Goal: Information Seeking & Learning: Learn about a topic

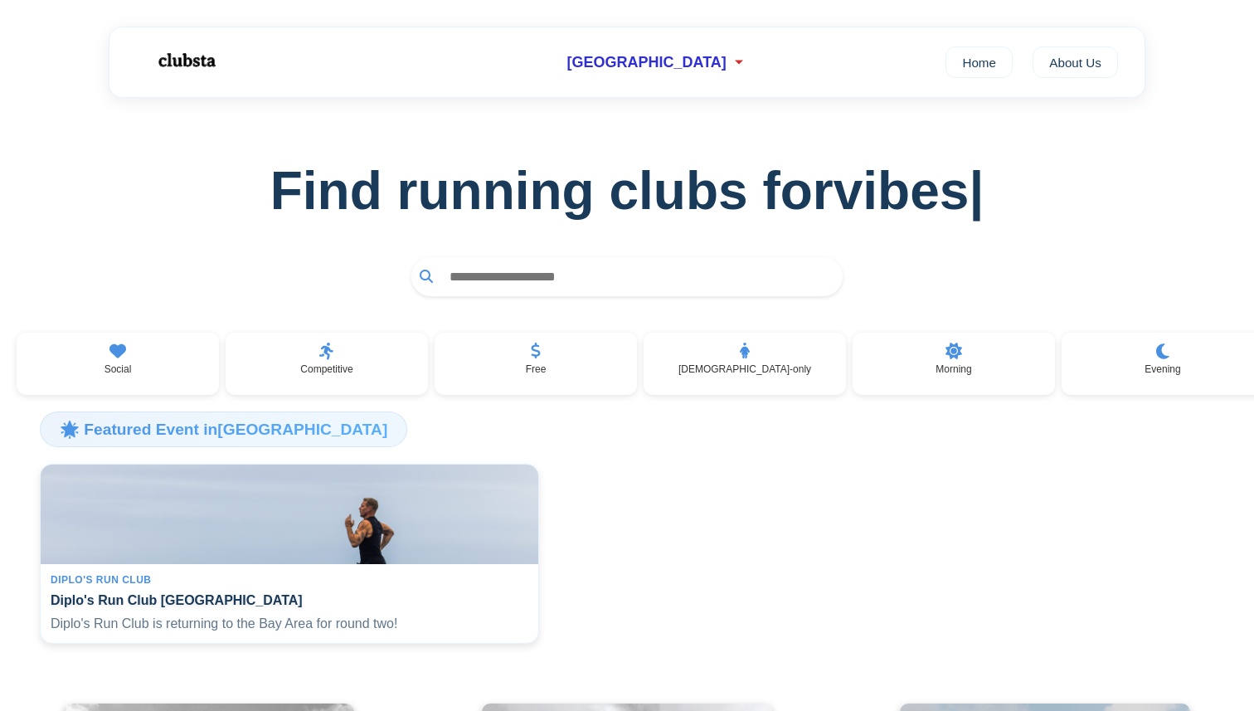
click at [479, 284] on input "text" at bounding box center [637, 276] width 393 height 31
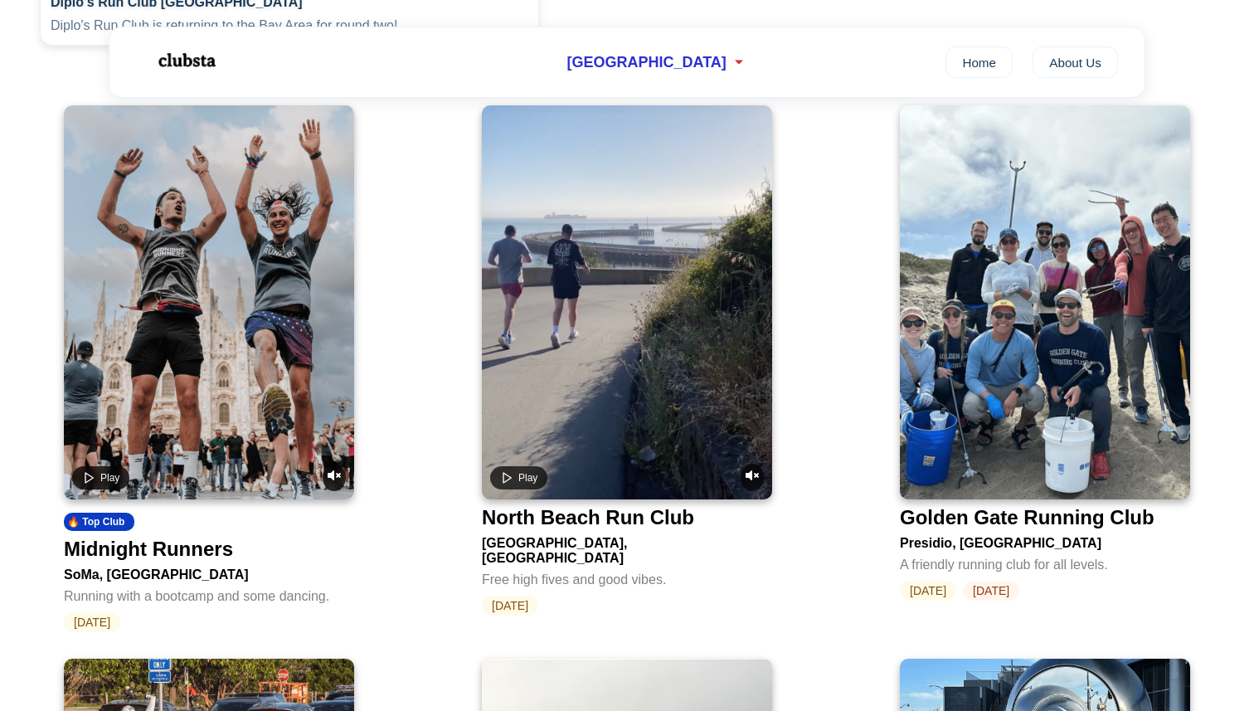
scroll to position [838, 0]
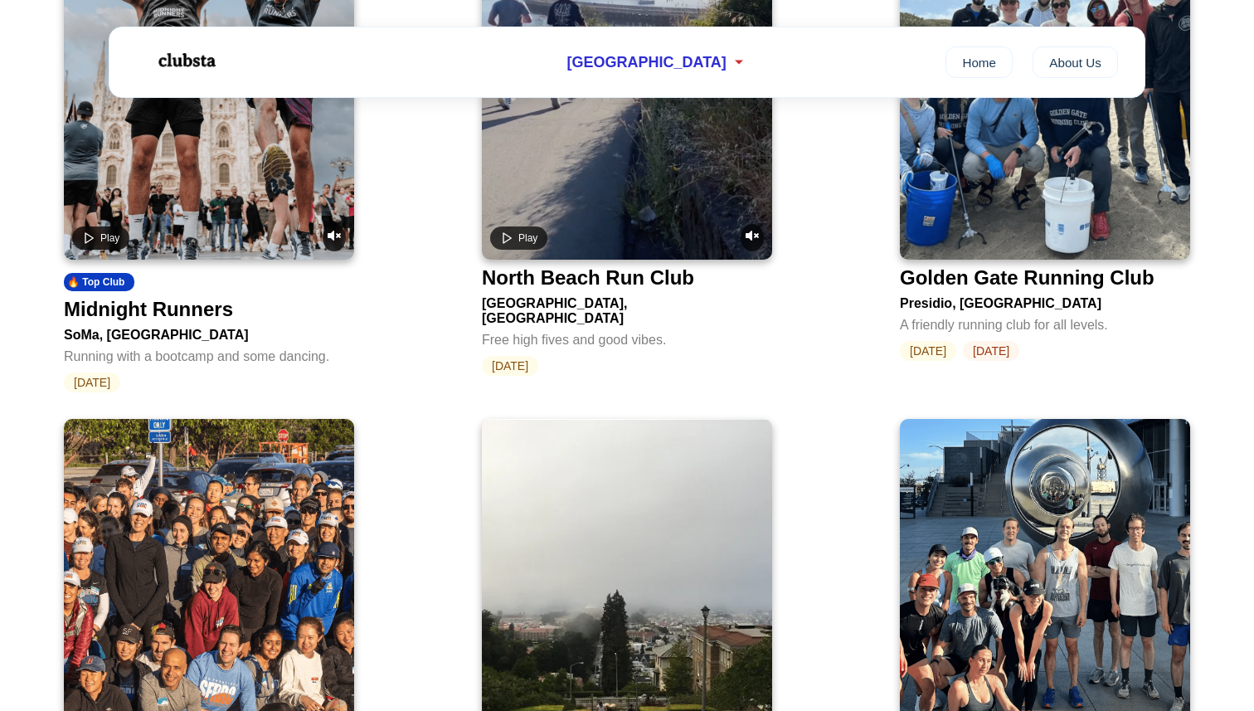
type input "*********"
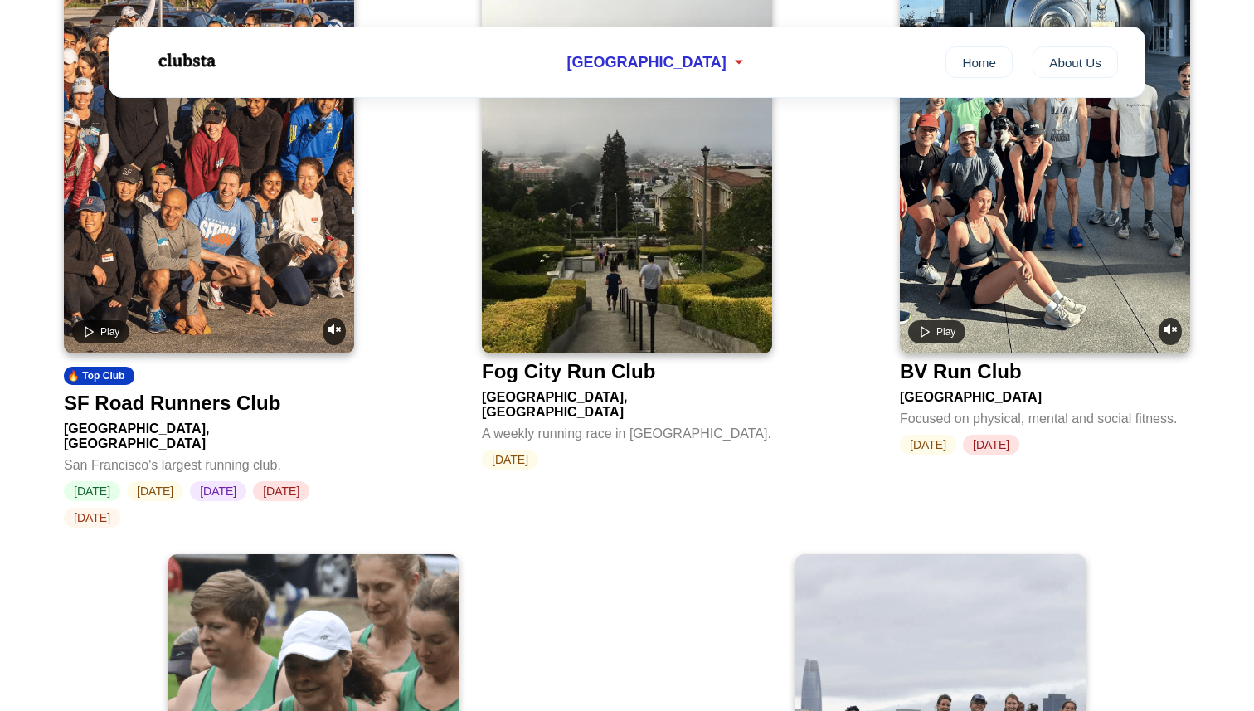
scroll to position [1683, 0]
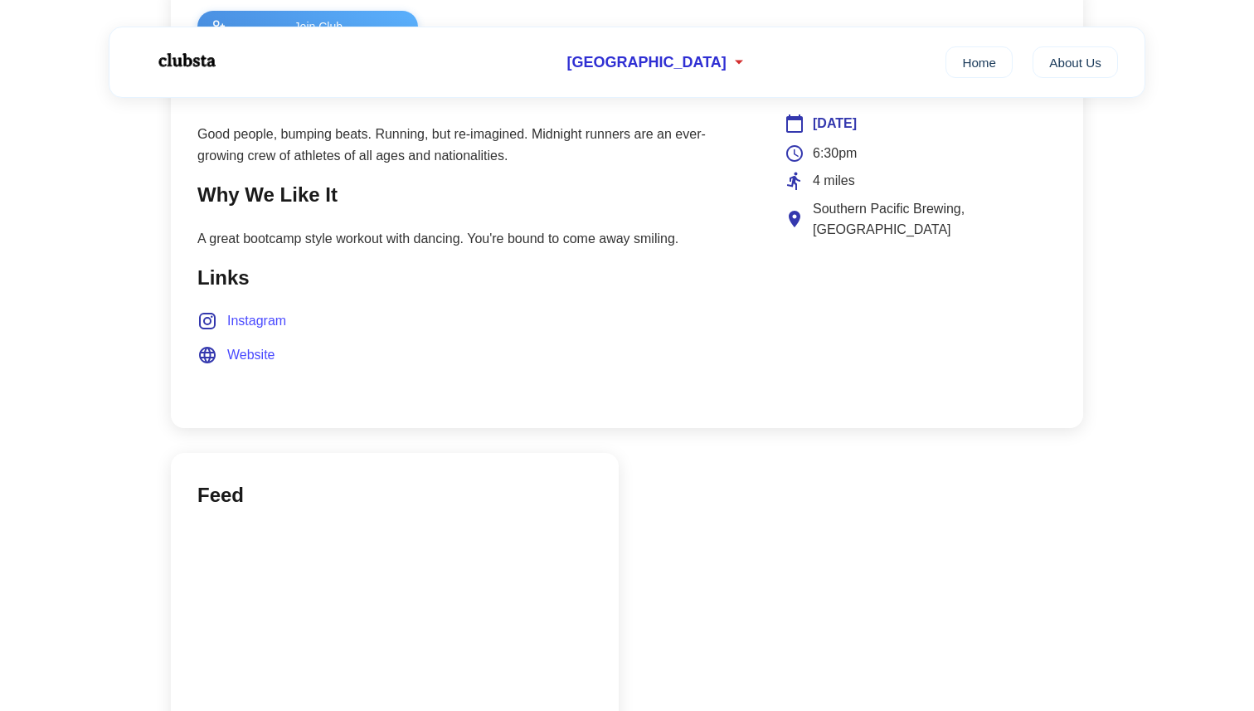
scroll to position [642, 0]
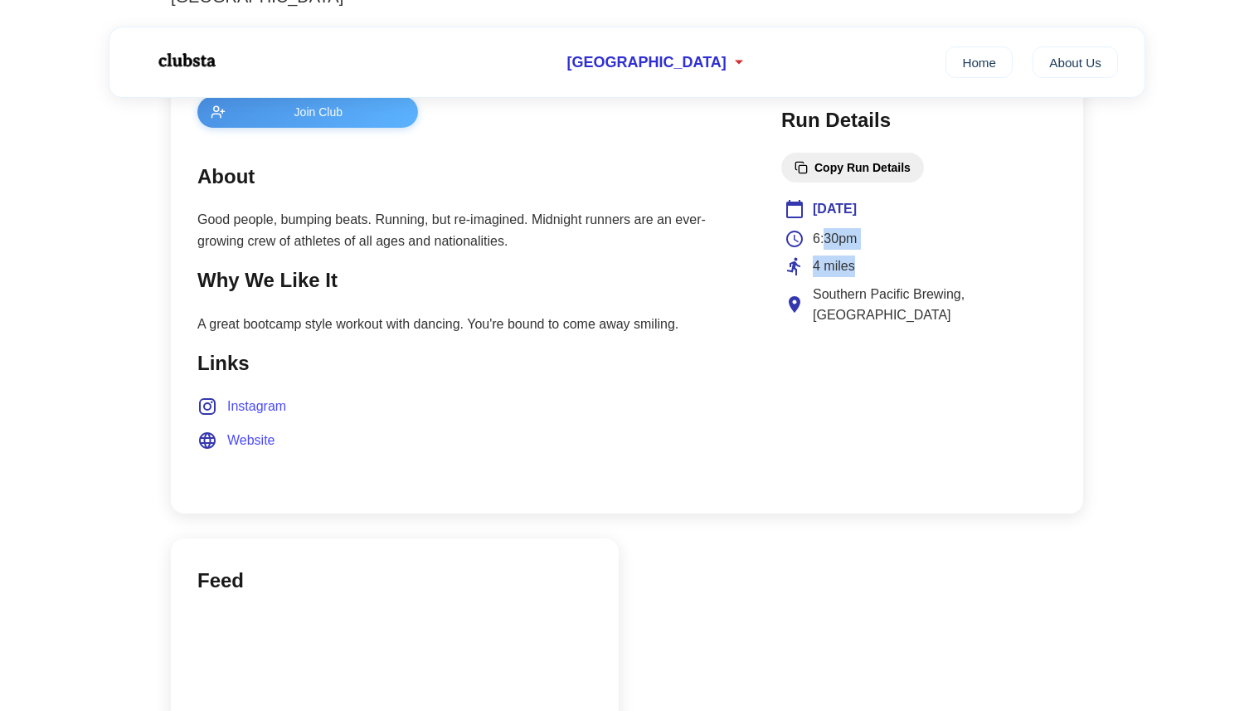
drag, startPoint x: 825, startPoint y: 247, endPoint x: 953, endPoint y: 276, distance: 131.0
click at [953, 276] on div "6:30pm 4 miles Southern Pacific Brewing, Treat Avenue" at bounding box center [919, 277] width 269 height 98
click at [953, 276] on div "4 miles" at bounding box center [919, 266] width 269 height 22
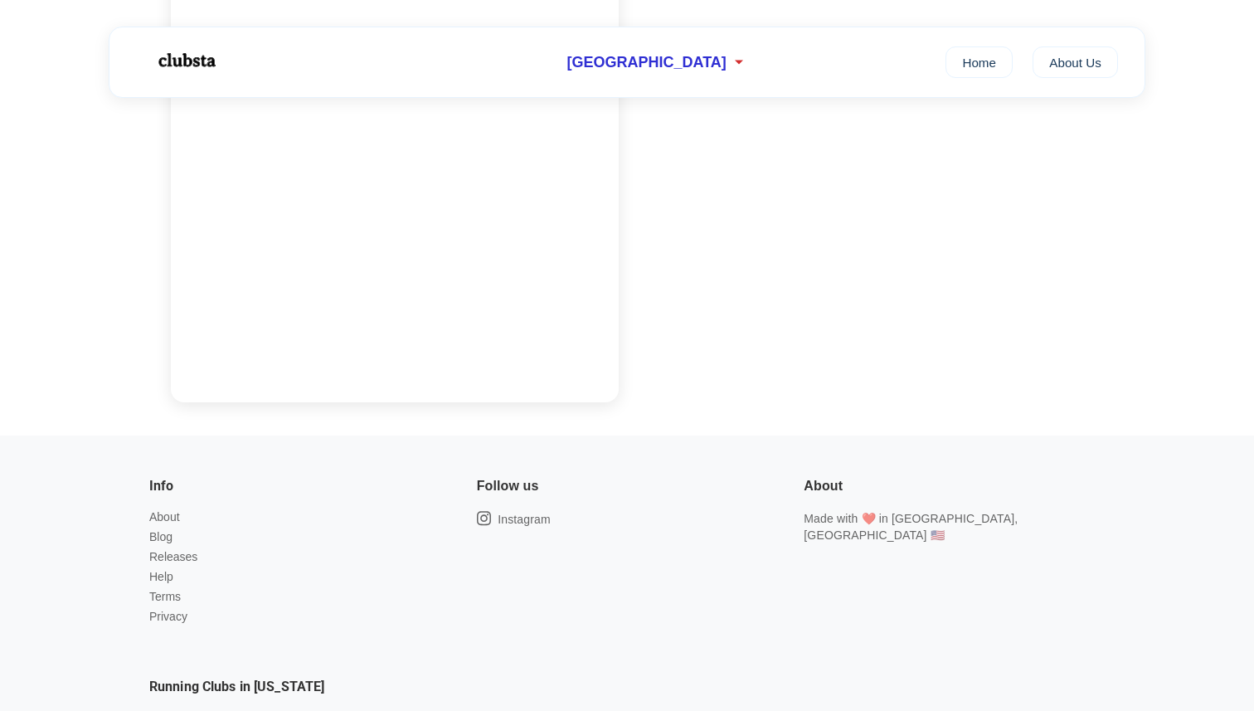
scroll to position [1398, 0]
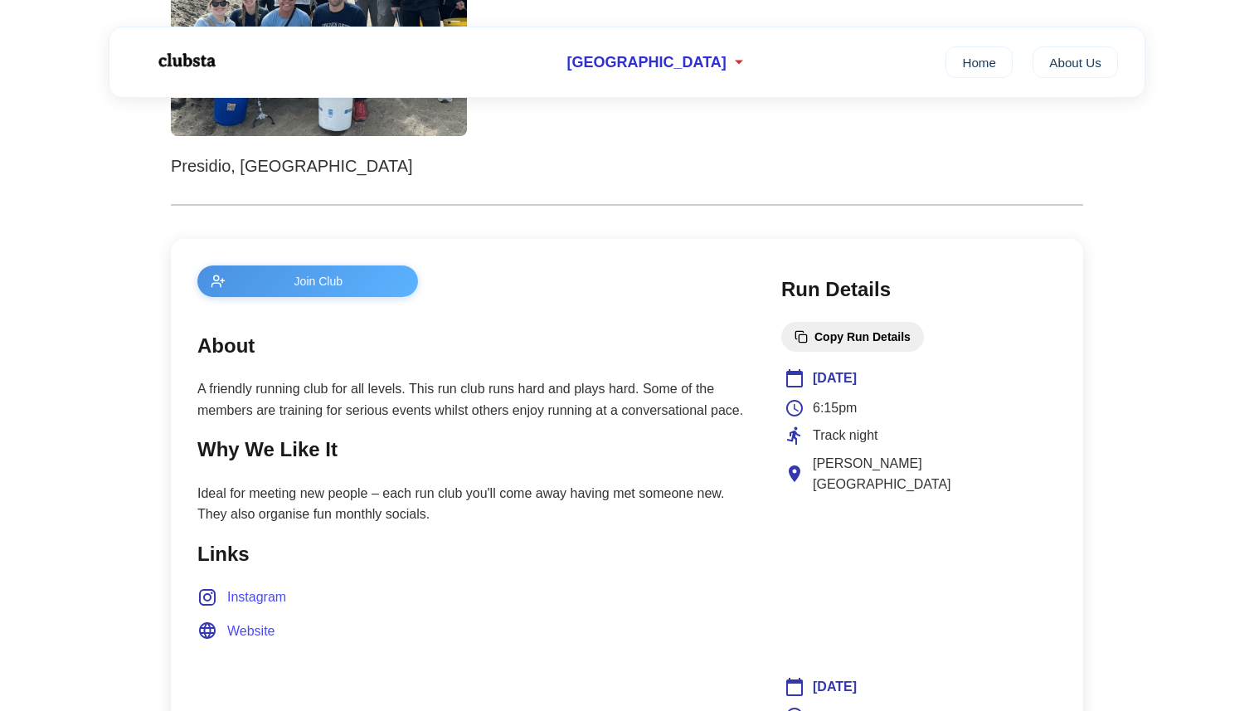
scroll to position [470, 0]
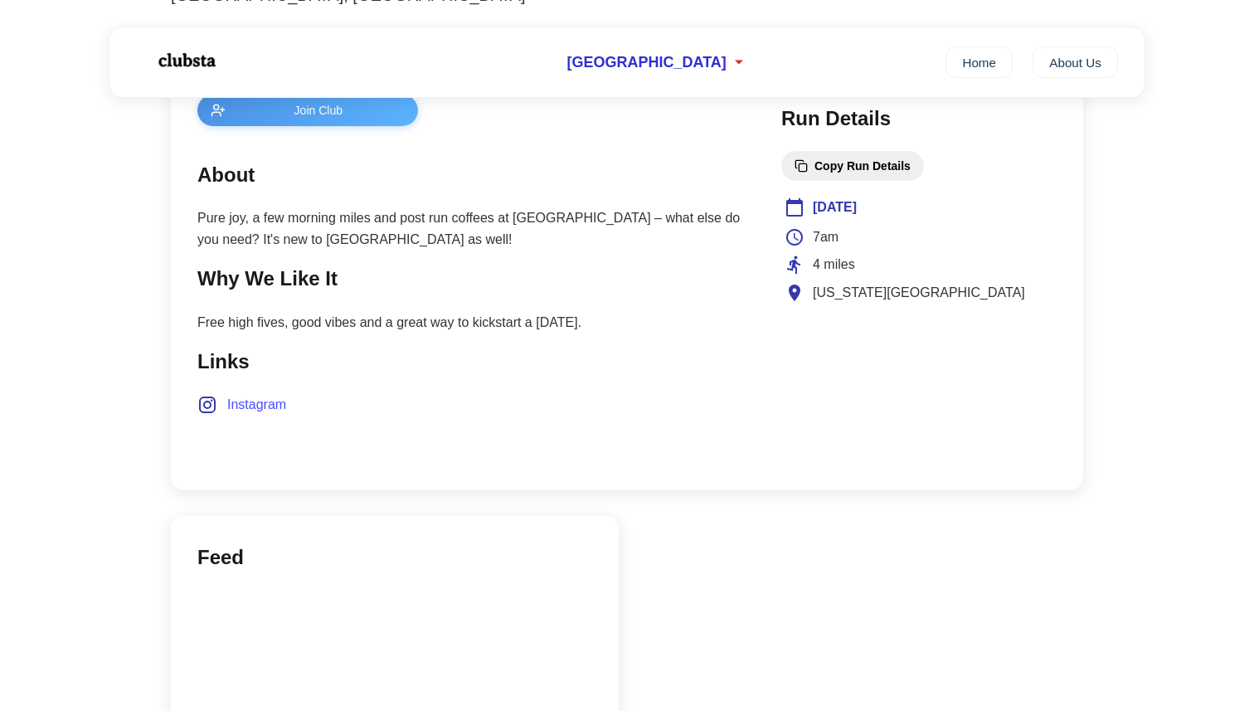
scroll to position [649, 0]
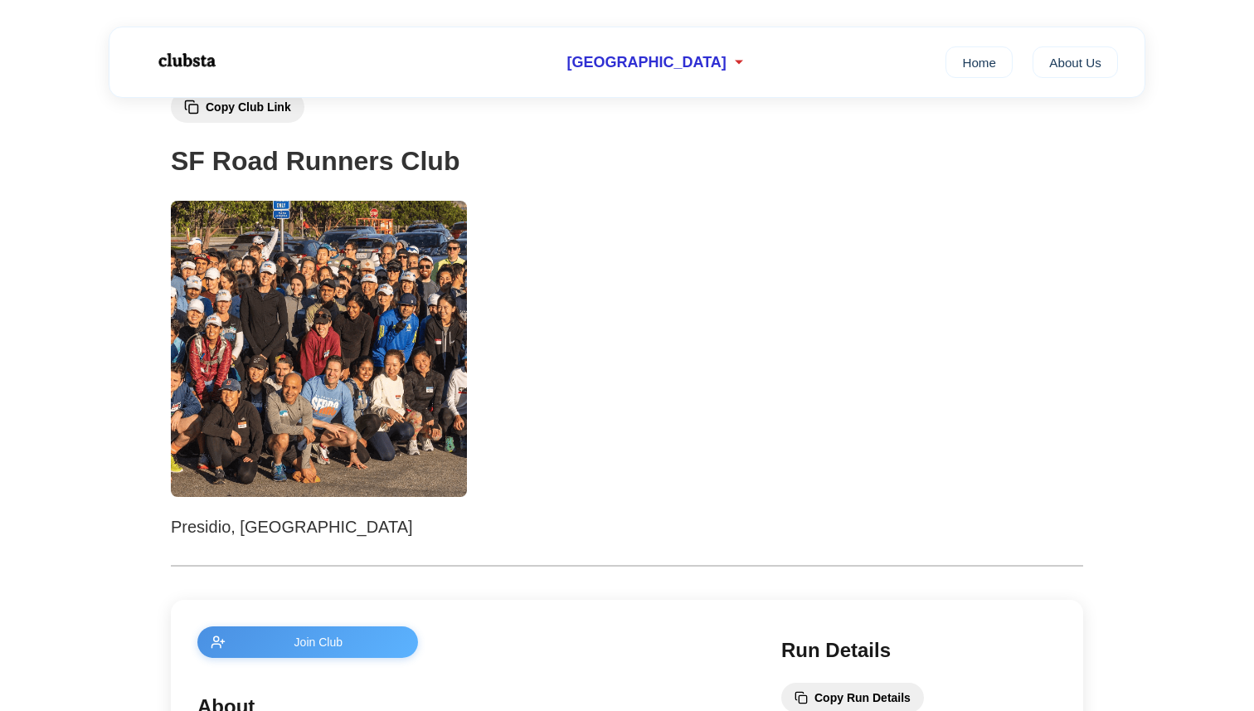
scroll to position [110, 0]
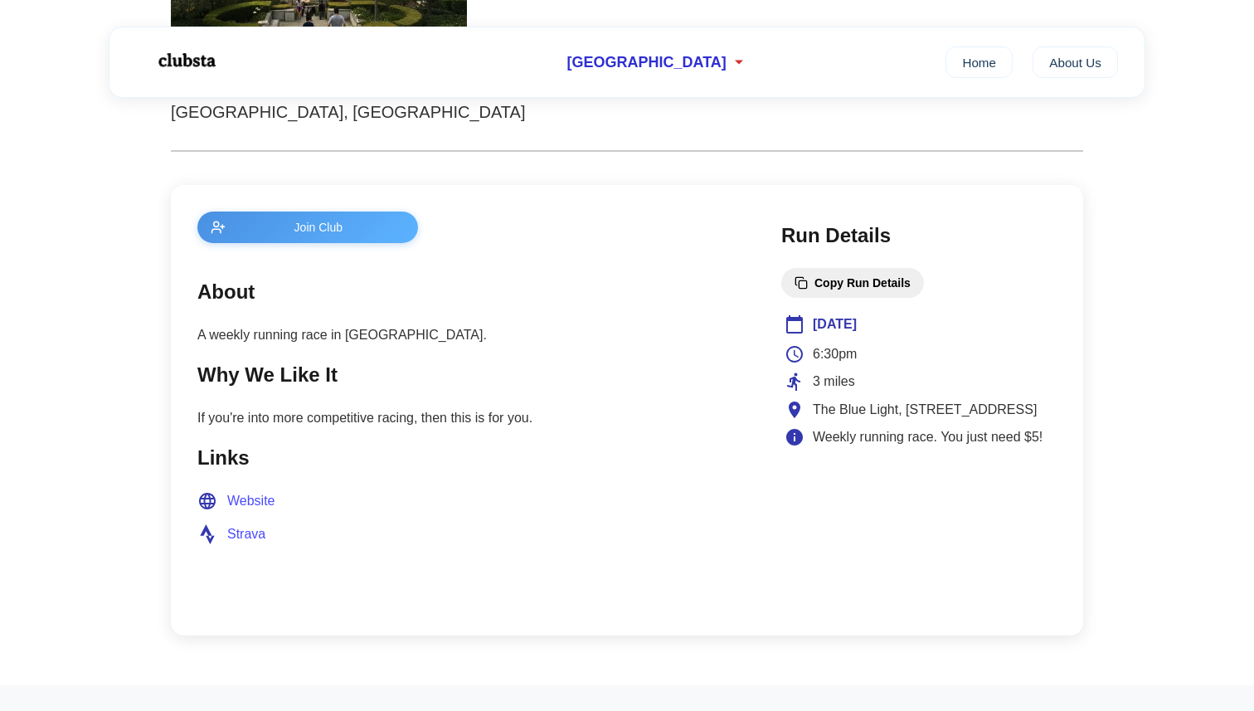
scroll to position [474, 0]
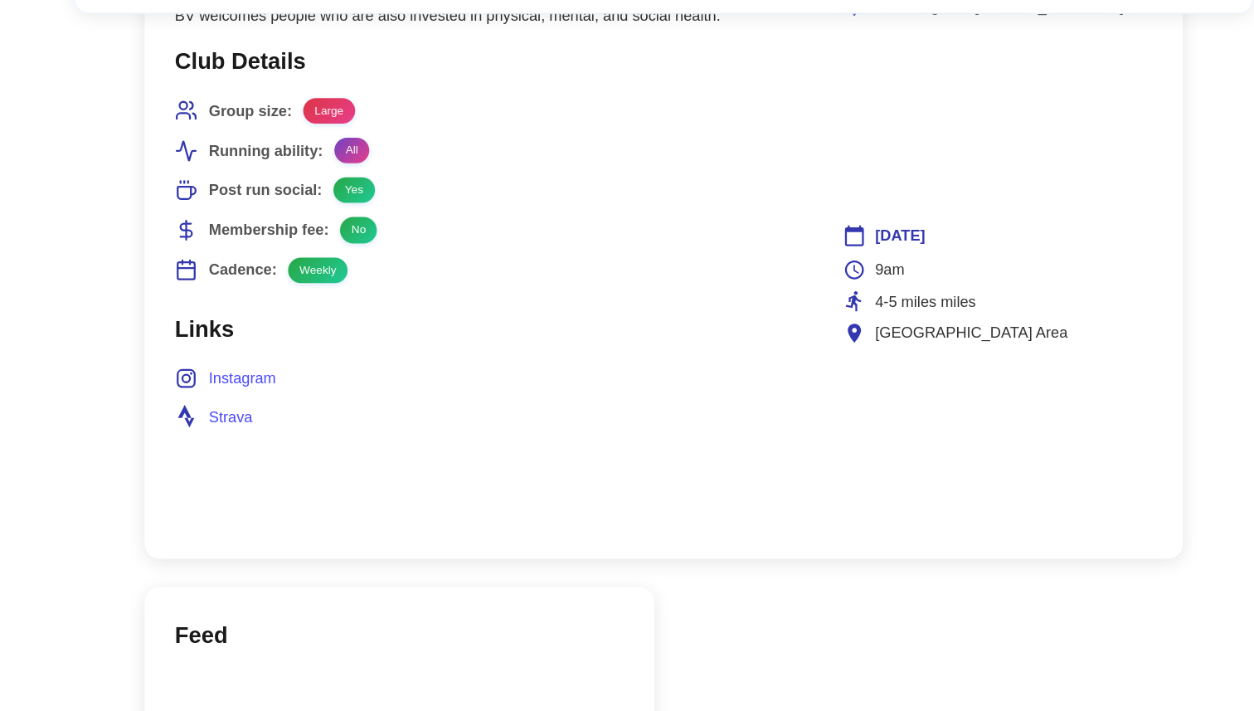
scroll to position [874, 0]
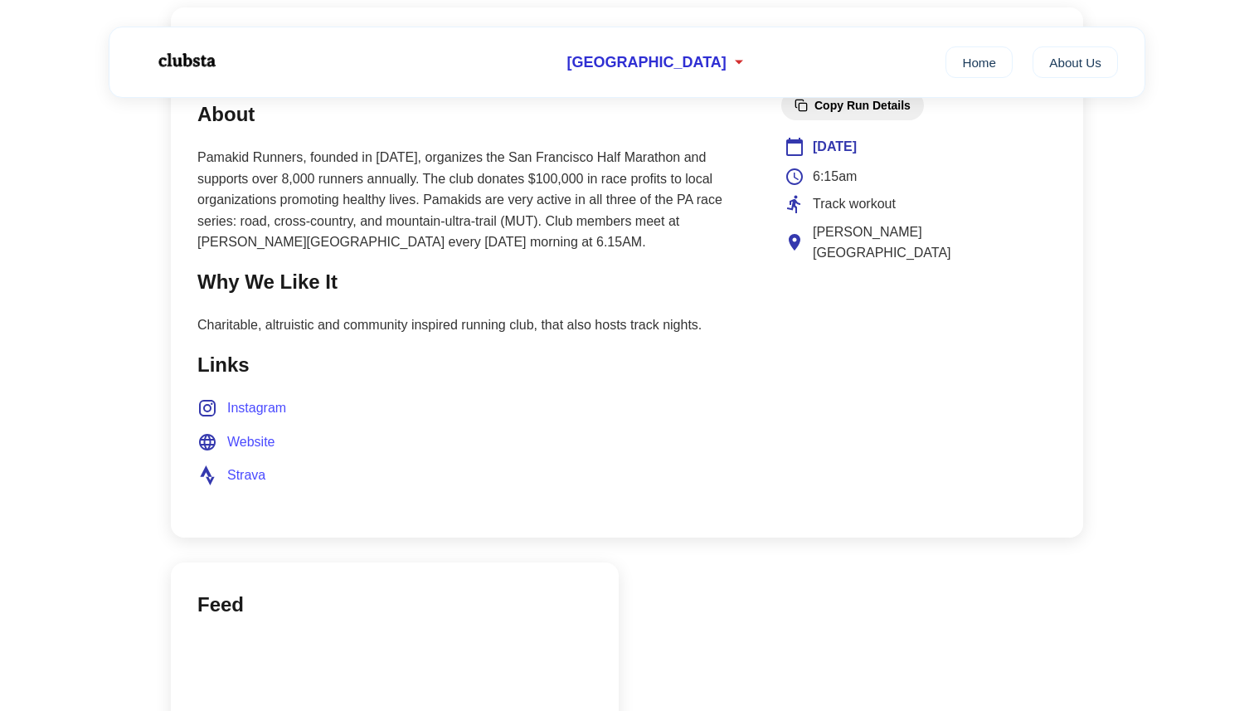
scroll to position [709, 0]
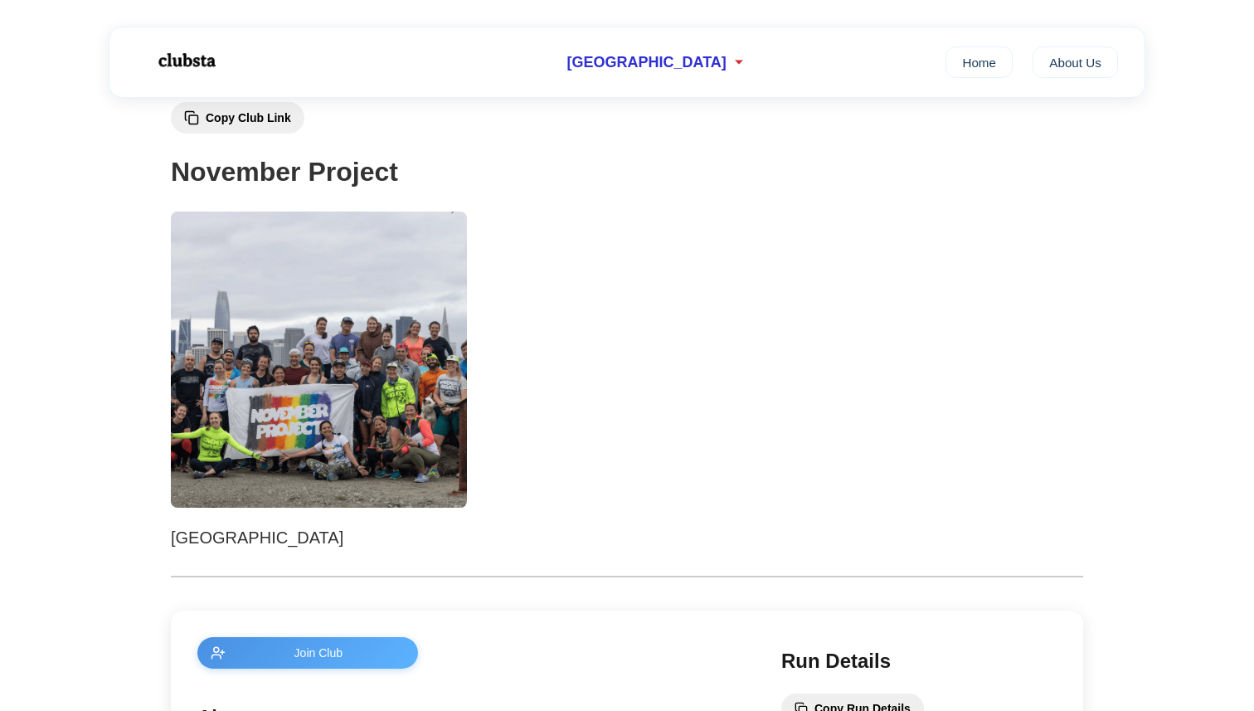
scroll to position [18, 0]
